Goal: Information Seeking & Learning: Learn about a topic

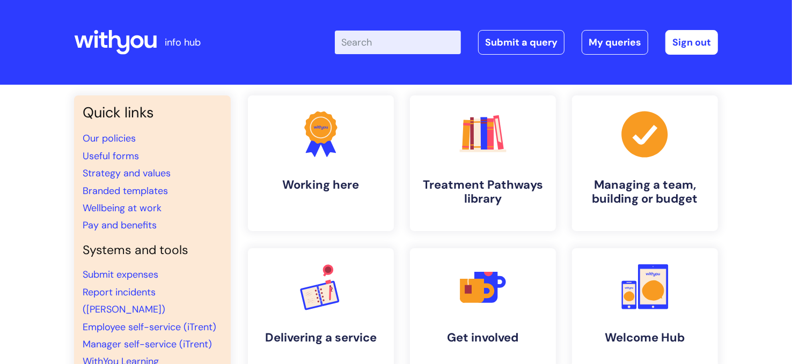
click at [387, 43] on input "Enter your search term here..." at bounding box center [398, 43] width 126 height 24
type input "cba"
click button "Search" at bounding box center [0, 0] width 0 height 0
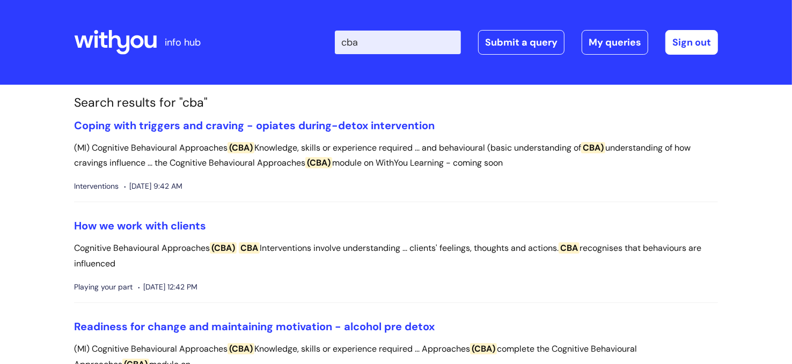
drag, startPoint x: 316, startPoint y: 33, endPoint x: 245, endPoint y: 5, distance: 76.4
click at [249, 21] on div "Enter your search term here... cba Search Submit a query My queries Welcome [PE…" at bounding box center [476, 42] width 484 height 63
type input "cost benefit analysis"
click button "Search" at bounding box center [0, 0] width 0 height 0
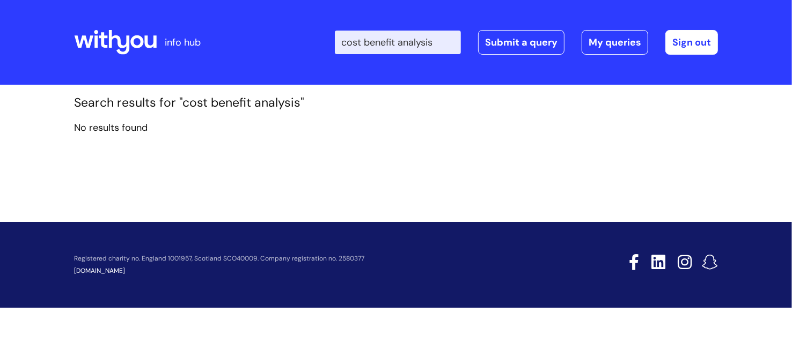
click at [332, 65] on div "Enter your search term here... cost benefit analysis Search Submit a query My q…" at bounding box center [476, 42] width 484 height 63
click at [448, 38] on input "cost benefit analysis" at bounding box center [398, 43] width 126 height 24
click at [439, 43] on input "cost benefit analysis" at bounding box center [398, 43] width 126 height 24
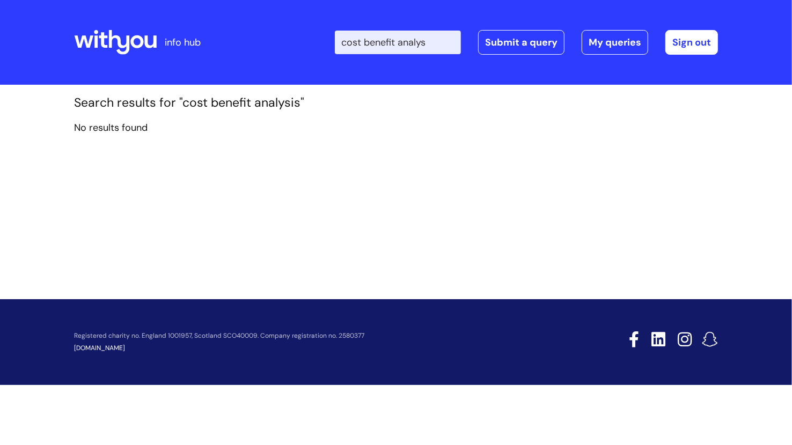
type input "cost benefit analys"
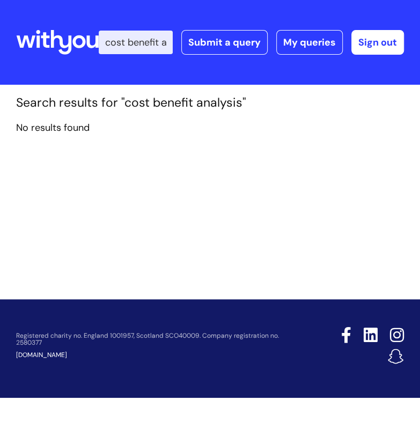
drag, startPoint x: 327, startPoint y: 132, endPoint x: 347, endPoint y: 130, distance: 20.6
click at [337, 131] on p "No results found" at bounding box center [210, 127] width 388 height 17
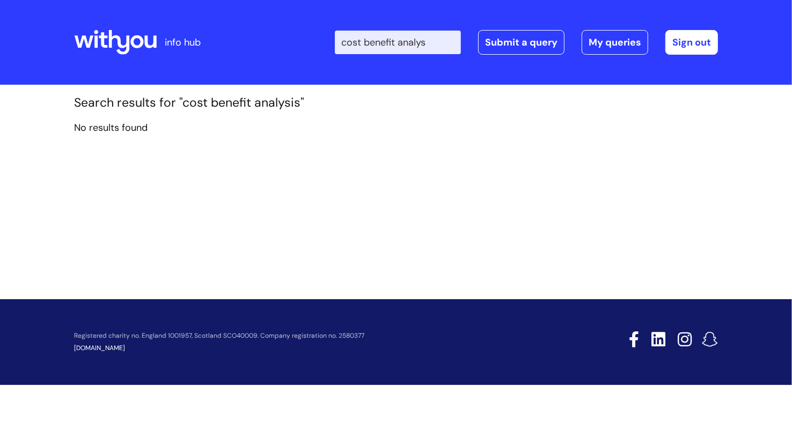
click at [245, 0] on header "info hub Enter your search term here... cost benefit analys Search Submit a que…" at bounding box center [396, 42] width 792 height 85
drag, startPoint x: 660, startPoint y: 0, endPoint x: 659, endPoint y: 25, distance: 25.2
click at [660, 14] on header "info hub Enter your search term here... cost benefit analys Search Submit a que…" at bounding box center [396, 42] width 792 height 85
click at [406, 143] on section "Search results for "cost benefit analysis" No results found" at bounding box center [396, 119] width 660 height 49
click at [439, 46] on input "cost benefit analys" at bounding box center [398, 43] width 126 height 24
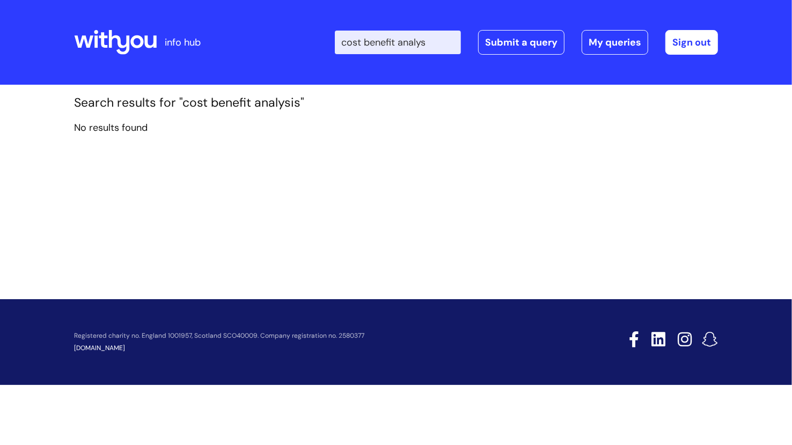
click button "Search" at bounding box center [0, 0] width 0 height 0
click at [217, 424] on div "info hub Enter your search term here... cost benefit analys Search Submit a que…" at bounding box center [396, 222] width 792 height 445
click at [760, 100] on div "Search results for "cost benefit analys" No results found" at bounding box center [396, 137] width 792 height 105
click at [759, 101] on div "Search results for "cost benefit analys" No results found" at bounding box center [396, 137] width 792 height 105
click at [757, 103] on div "Search results for "cost benefit analys" No results found" at bounding box center [396, 137] width 792 height 105
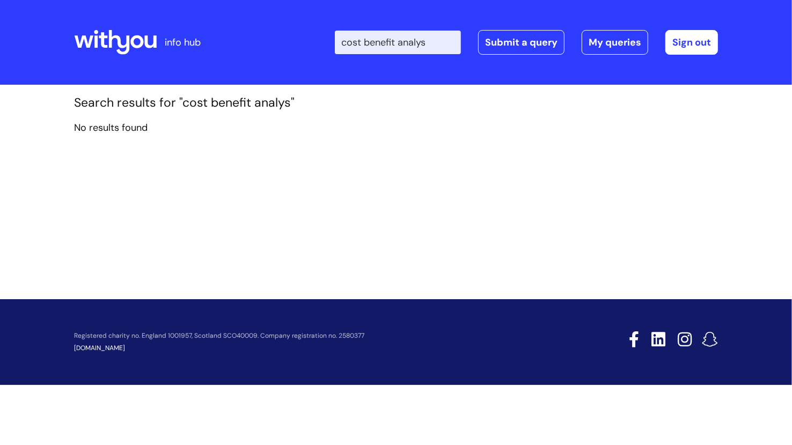
click at [757, 103] on div "Search results for "cost benefit analys" No results found" at bounding box center [396, 137] width 792 height 105
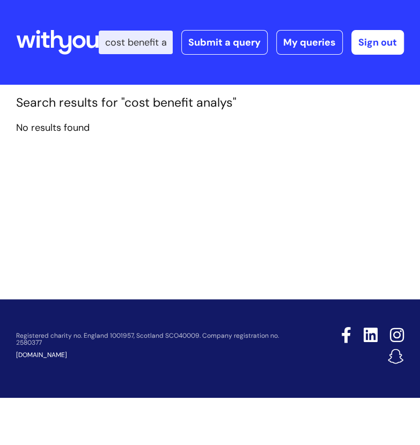
click at [270, 189] on div "Search results for "cost benefit analys" No results found" at bounding box center [210, 137] width 420 height 105
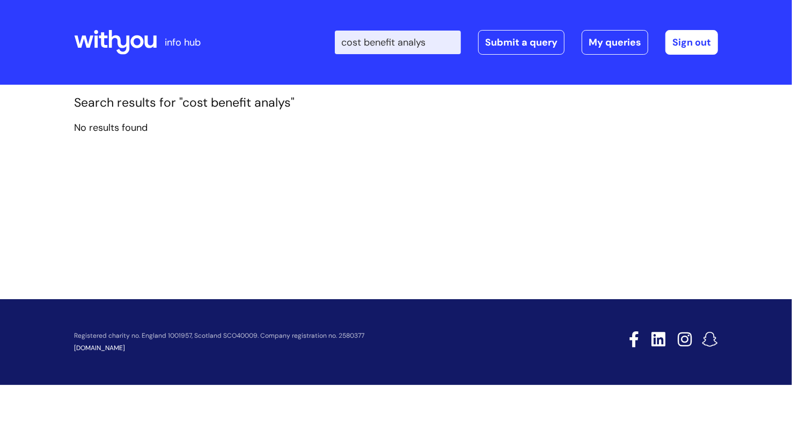
drag, startPoint x: 0, startPoint y: 0, endPoint x: 0, endPoint y: 10, distance: 10.2
click at [0, 0] on header "info hub Enter your search term here... cost benefit analys Search Submit a que…" at bounding box center [396, 42] width 792 height 85
click at [441, 257] on div "Search results for "cost benefit analys" No results found" at bounding box center [396, 176] width 792 height 182
drag, startPoint x: 408, startPoint y: 319, endPoint x: 399, endPoint y: 334, distance: 16.8
click at [241, 401] on div "info hub Enter your search term here... cost benefit analys Search Submit a que…" at bounding box center [396, 222] width 792 height 445
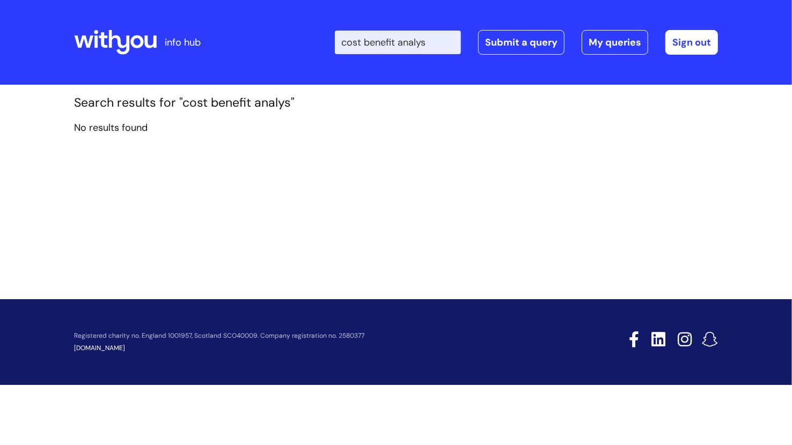
click at [468, 250] on div "Search results for "cost benefit analys" No results found" at bounding box center [396, 176] width 792 height 182
click at [474, 231] on div "Search results for "cost benefit analys" No results found" at bounding box center [396, 176] width 792 height 182
click at [447, 176] on div "Search results for "cost benefit analys" No results found" at bounding box center [396, 176] width 792 height 182
click at [447, 176] on div "Search results for "cost benefit analys" No results found" at bounding box center [396, 137] width 792 height 105
click at [482, 170] on div "Search results for "cost benefit analys" No results found" at bounding box center [396, 137] width 792 height 105
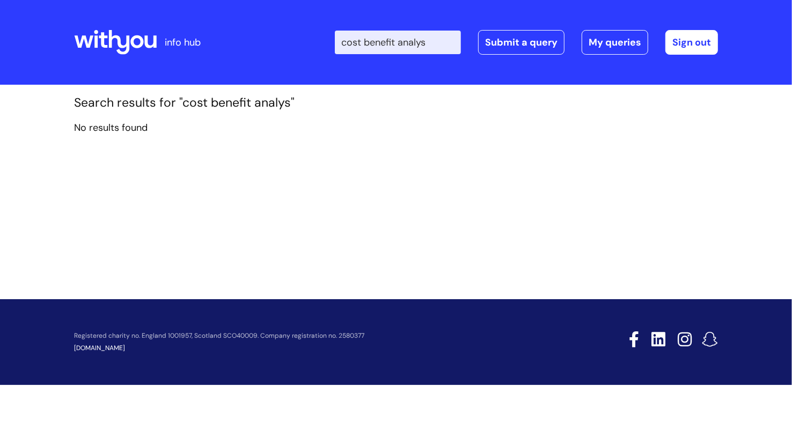
click at [482, 170] on div "Search results for "cost benefit analys" No results found" at bounding box center [396, 137] width 792 height 105
click at [475, 155] on div "Search results for "cost benefit analys" No results found" at bounding box center [396, 137] width 792 height 105
drag, startPoint x: 475, startPoint y: 155, endPoint x: 431, endPoint y: 233, distance: 89.3
click at [445, 199] on div "Search results for "cost benefit analys" No results found" at bounding box center [396, 176] width 792 height 182
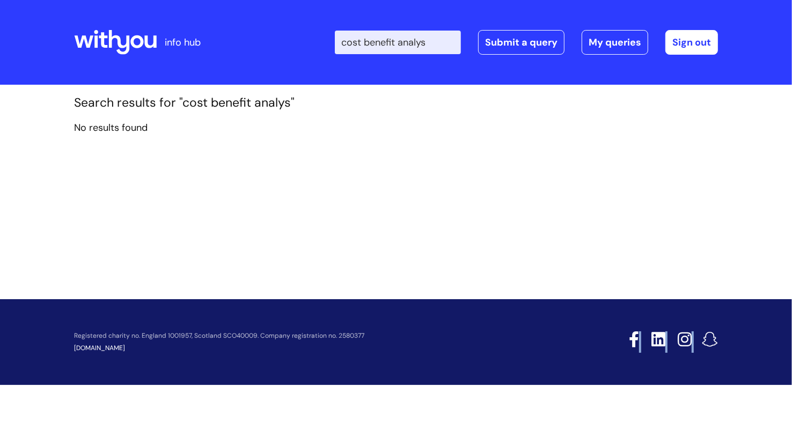
drag, startPoint x: 427, startPoint y: 415, endPoint x: 433, endPoint y: 445, distance: 30.1
click at [433, 445] on div "info hub Enter your search term here... cost benefit analys Search Submit a que…" at bounding box center [396, 222] width 792 height 445
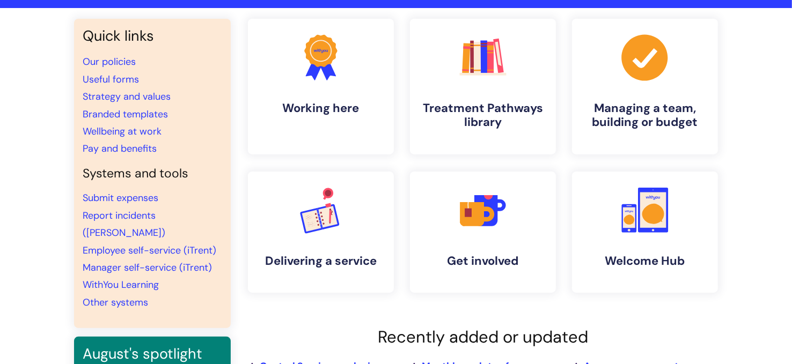
scroll to position [77, 0]
click at [518, 114] on h4 "Treatment Pathways library" at bounding box center [482, 115] width 131 height 29
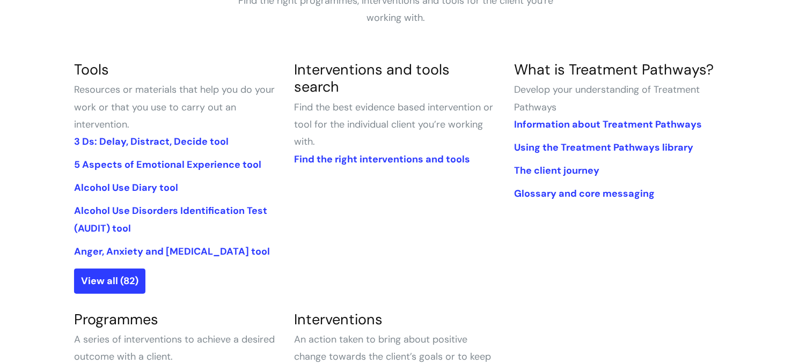
scroll to position [245, 0]
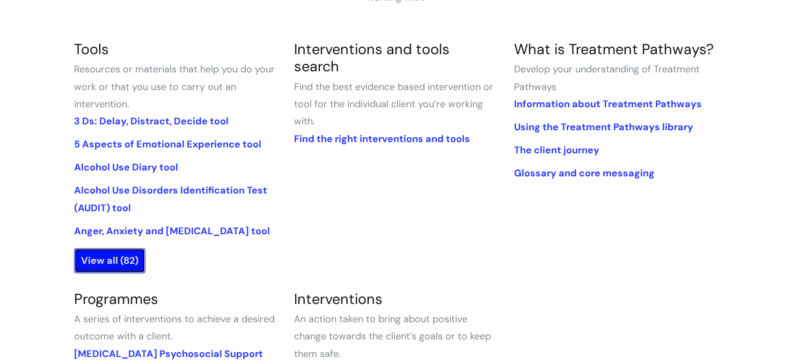
click at [95, 257] on link "View all (82)" at bounding box center [109, 260] width 71 height 25
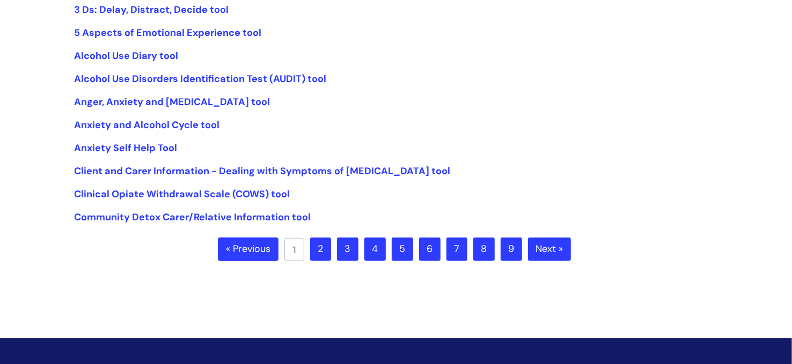
scroll to position [282, 0]
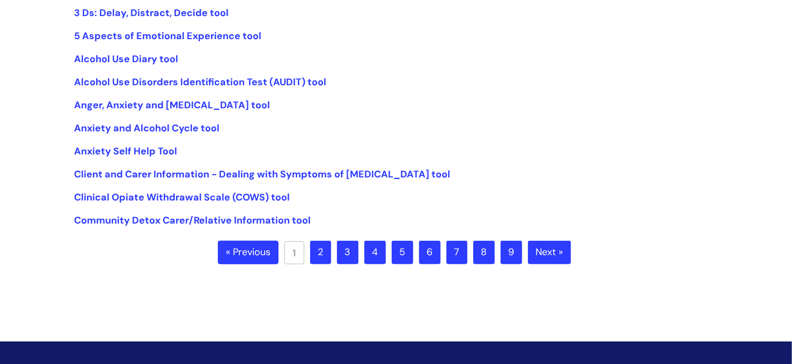
click at [539, 250] on link "Next »" at bounding box center [549, 253] width 43 height 24
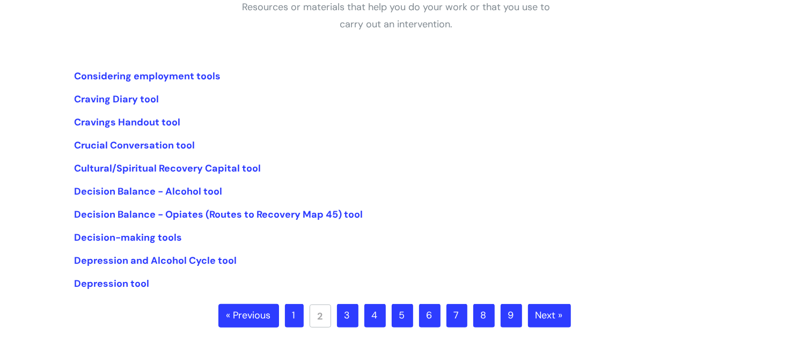
scroll to position [223, 0]
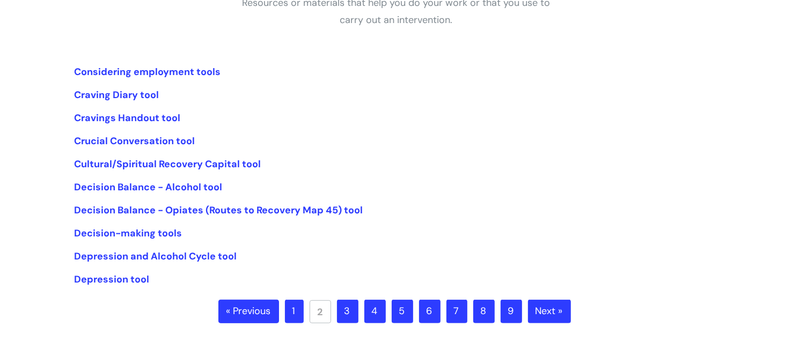
click at [558, 317] on link "Next »" at bounding box center [549, 312] width 43 height 24
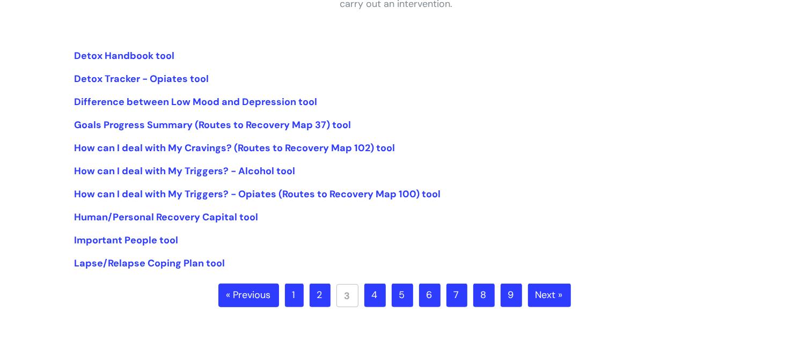
scroll to position [240, 0]
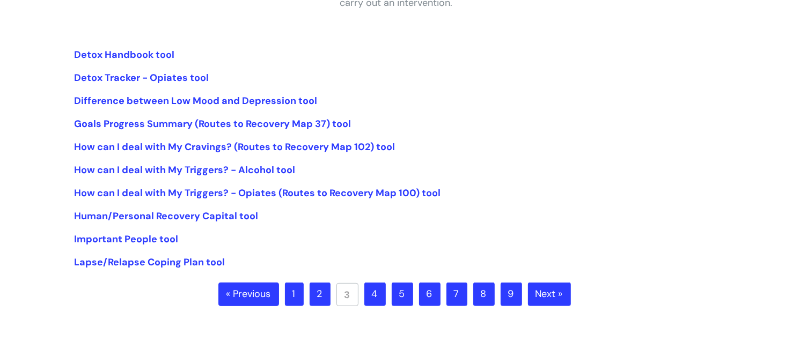
click at [552, 289] on link "Next »" at bounding box center [549, 295] width 43 height 24
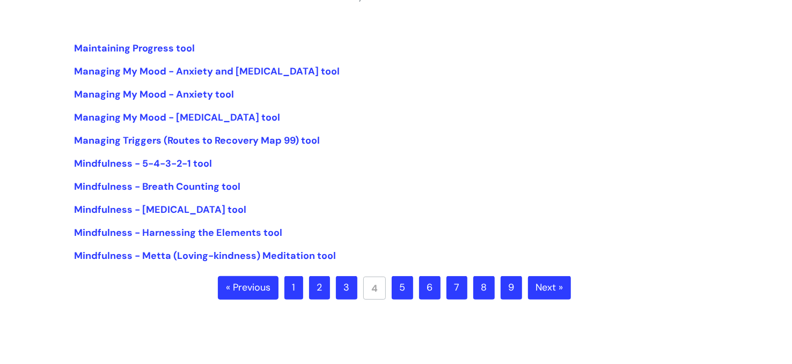
scroll to position [249, 0]
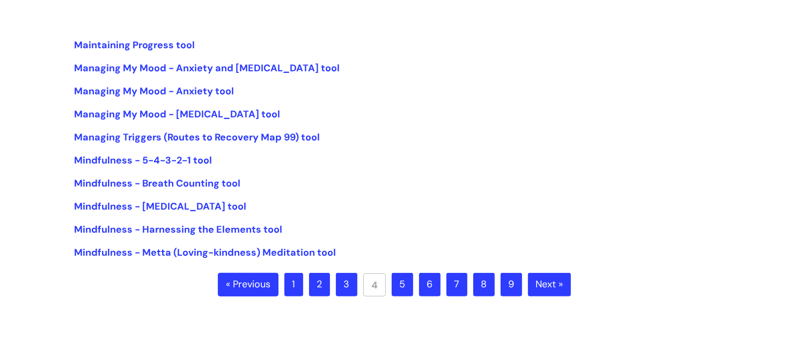
click at [543, 280] on link "Next »" at bounding box center [549, 285] width 43 height 24
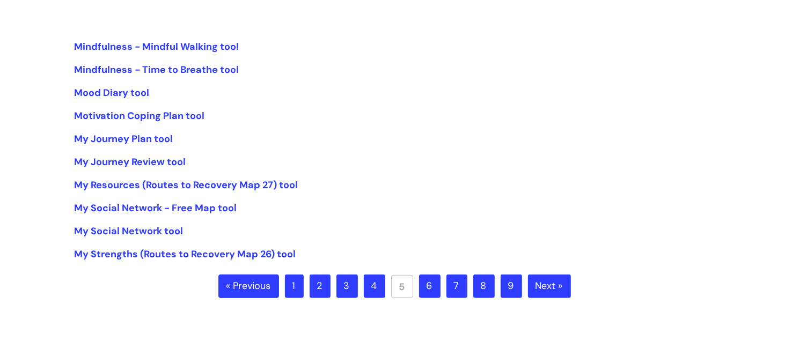
scroll to position [260, 0]
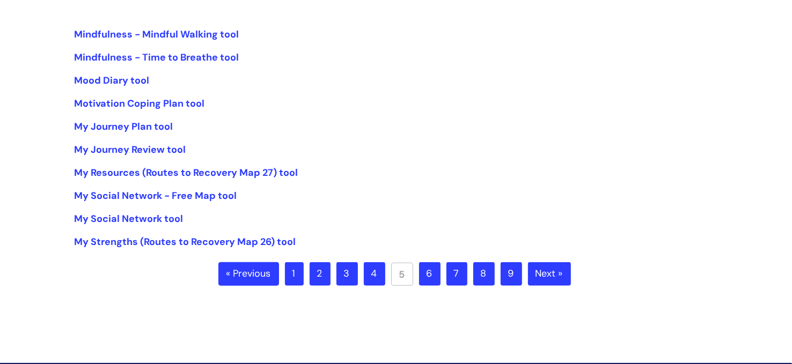
click at [550, 274] on link "Next »" at bounding box center [549, 274] width 43 height 24
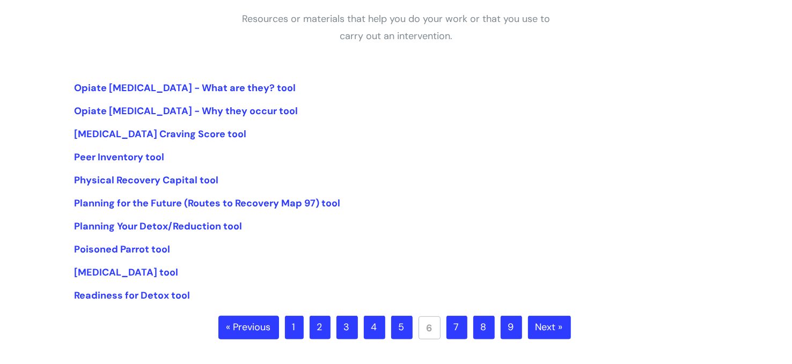
scroll to position [208, 0]
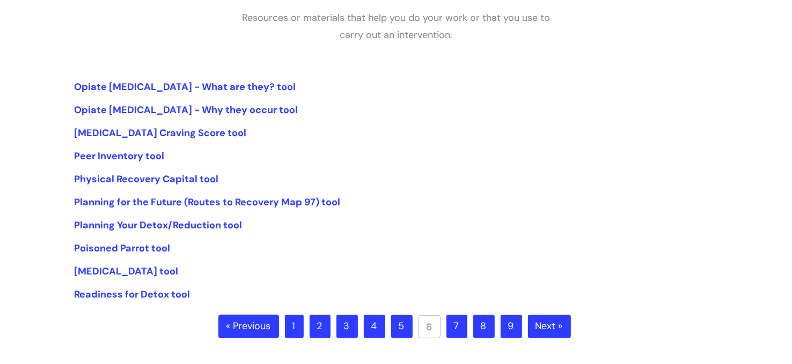
click at [549, 319] on link "Next »" at bounding box center [549, 327] width 43 height 24
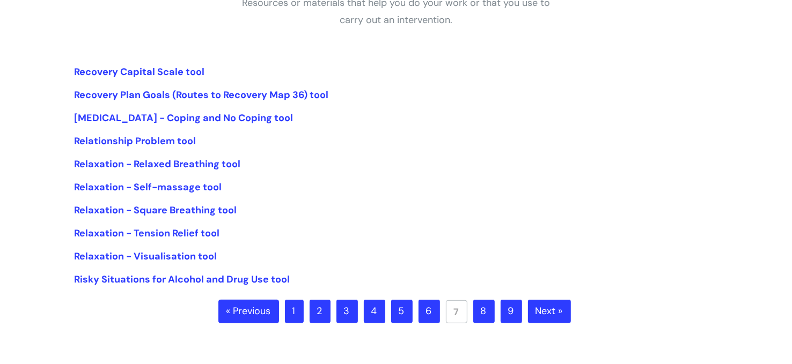
scroll to position [226, 0]
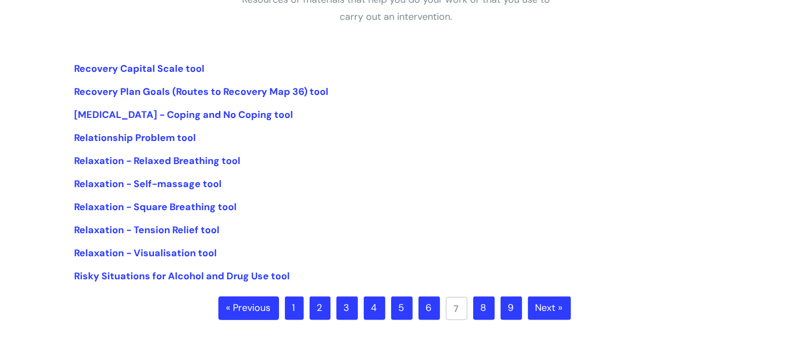
click at [549, 300] on link "Next »" at bounding box center [549, 309] width 43 height 24
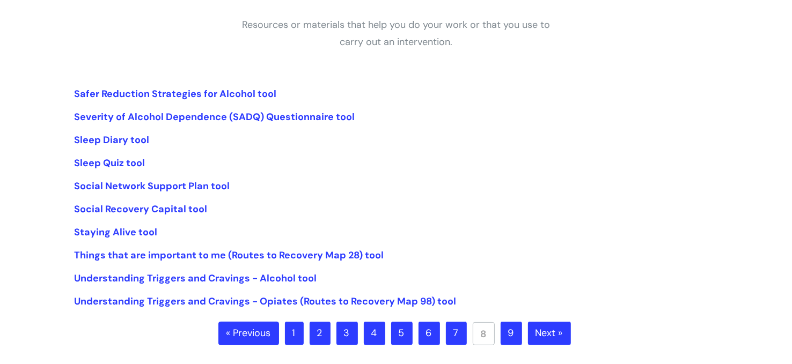
scroll to position [236, 0]
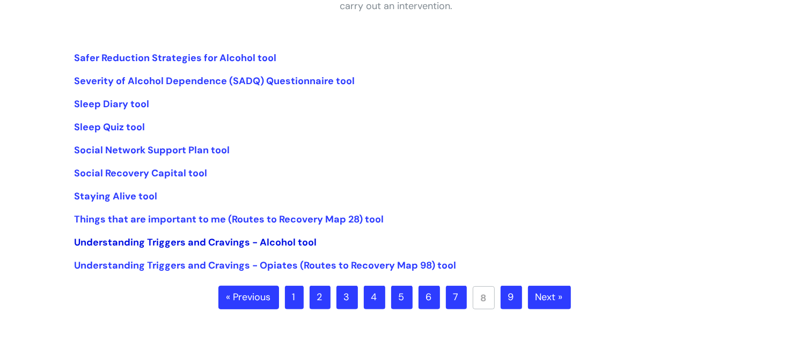
click at [141, 246] on link "Understanding Triggers and Cravings - Alcohol tool" at bounding box center [195, 242] width 242 height 13
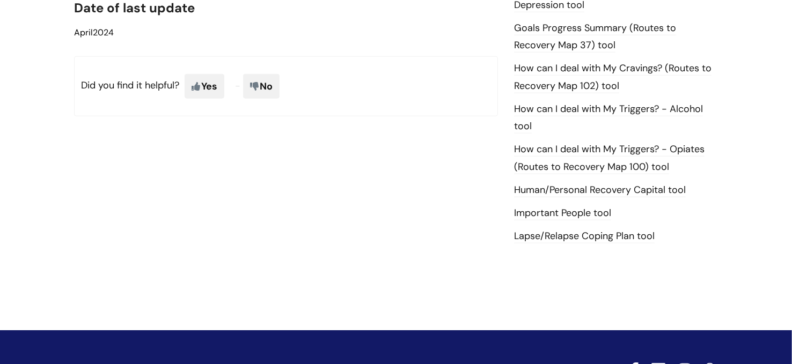
scroll to position [722, 0]
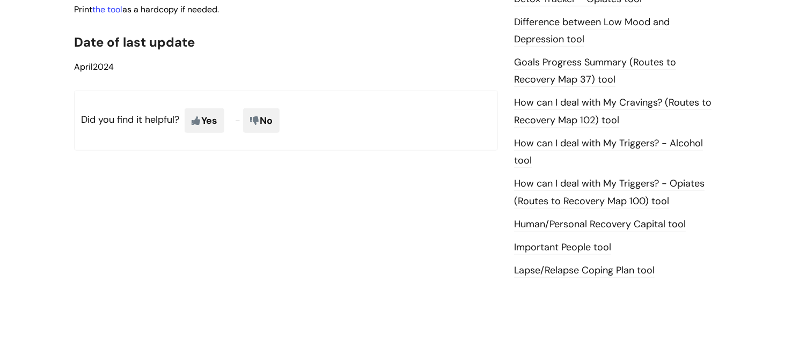
click at [634, 101] on link "How can I deal with My Cravings? (Routes to Recovery Map 102) tool" at bounding box center [612, 111] width 197 height 31
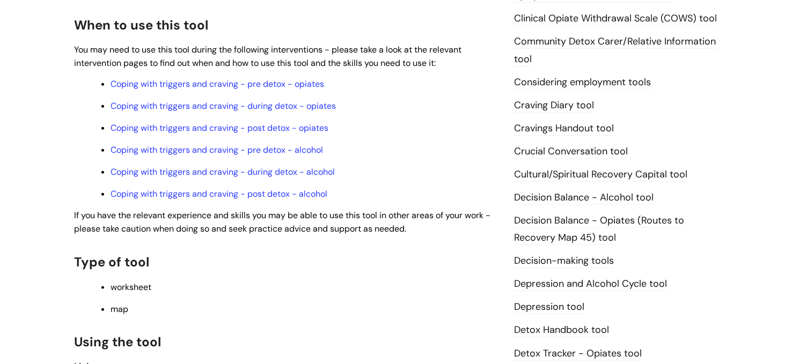
scroll to position [371, 0]
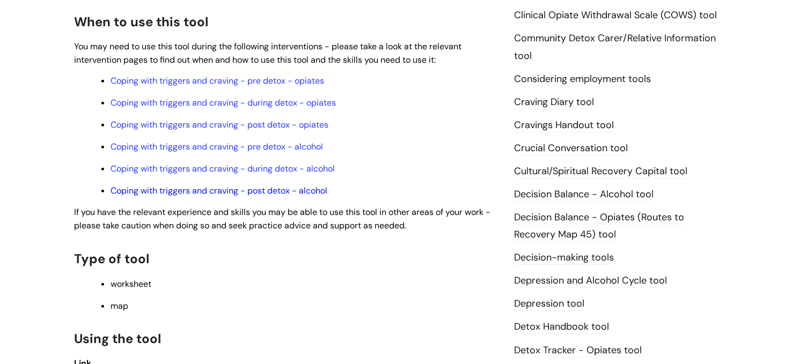
click at [235, 191] on link "Coping with triggers and craving - post detox - alcohol" at bounding box center [218, 190] width 217 height 11
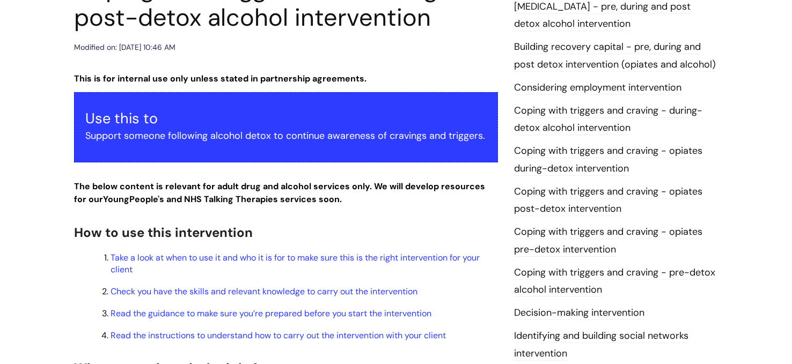
scroll to position [319, 0]
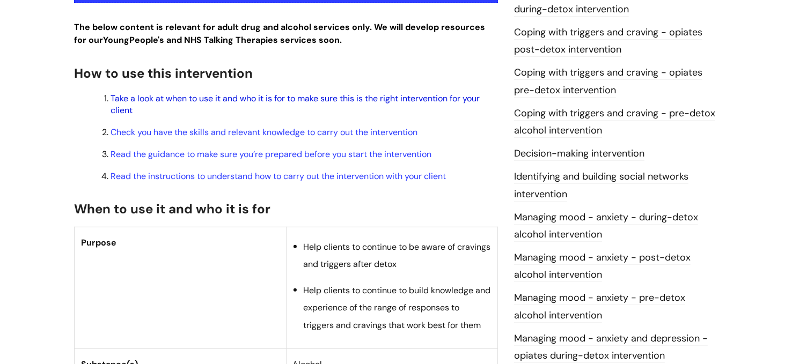
click at [243, 97] on link "Take a look at when to use it and who it is for to make sure this is the right …" at bounding box center [294, 104] width 369 height 23
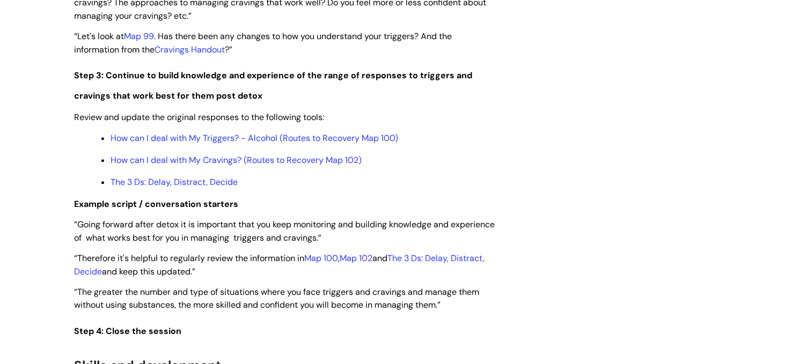
scroll to position [1866, 0]
click at [205, 143] on link "How can I deal with My Triggers? - Alcohol (Routes to Recovery Map 100)" at bounding box center [253, 137] width 287 height 11
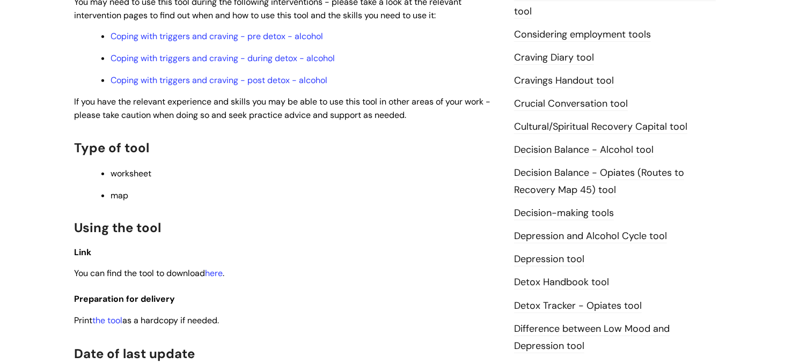
scroll to position [513, 0]
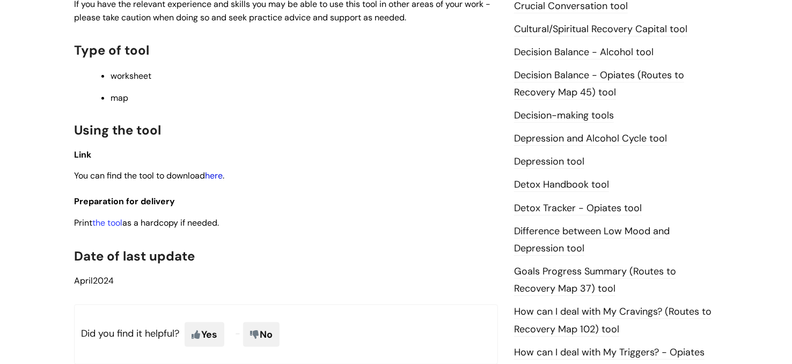
click at [222, 181] on link "here" at bounding box center [214, 175] width 18 height 11
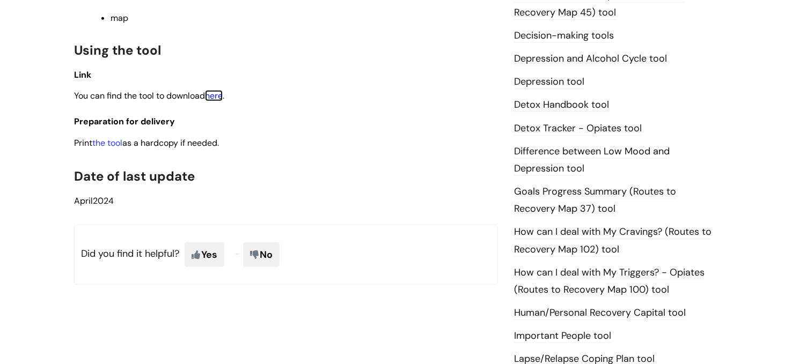
scroll to position [592, 0]
click at [553, 235] on link "How can I deal with My Cravings? (Routes to Recovery Map 102) tool" at bounding box center [612, 241] width 197 height 31
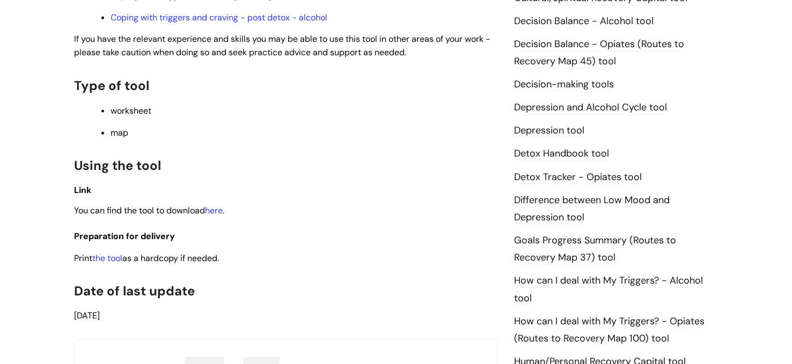
scroll to position [576, 0]
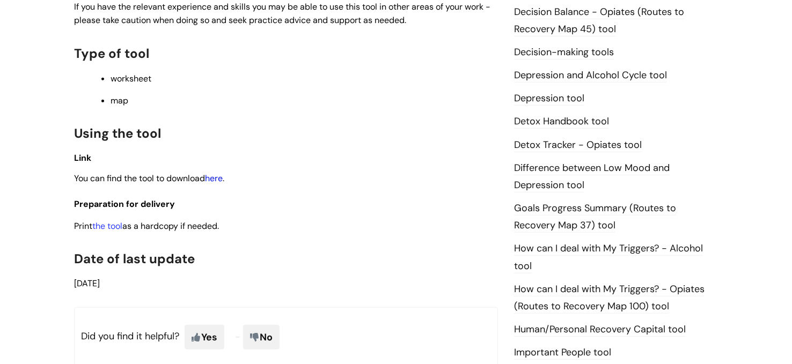
click at [218, 181] on link "here" at bounding box center [214, 178] width 18 height 11
